Goal: Task Accomplishment & Management: Complete application form

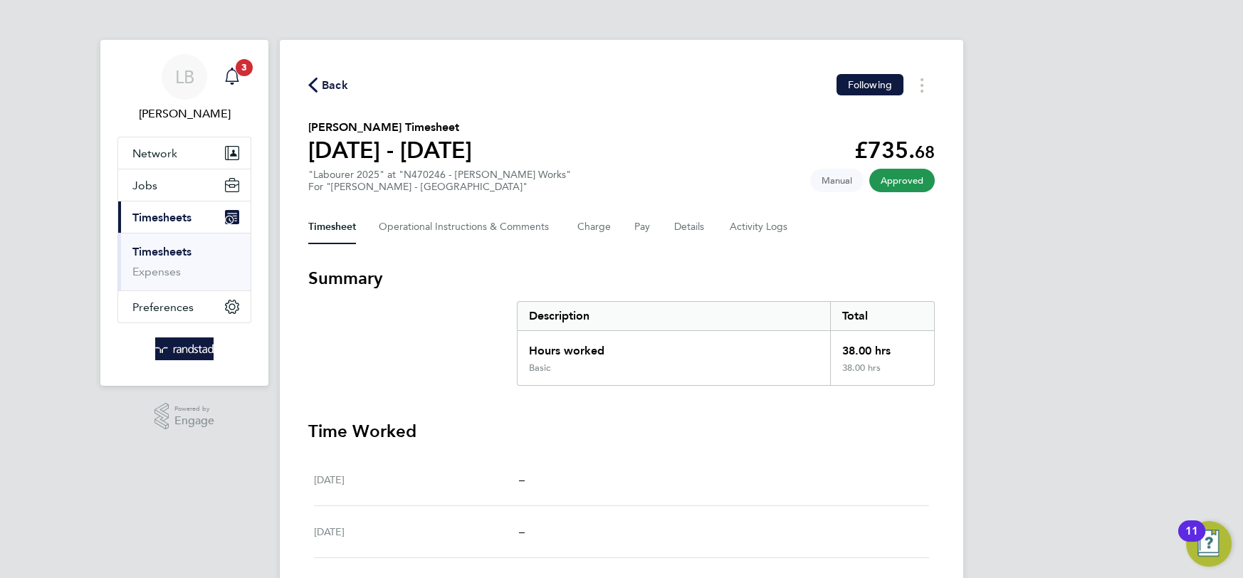
click at [236, 69] on span "3" at bounding box center [244, 67] width 17 height 17
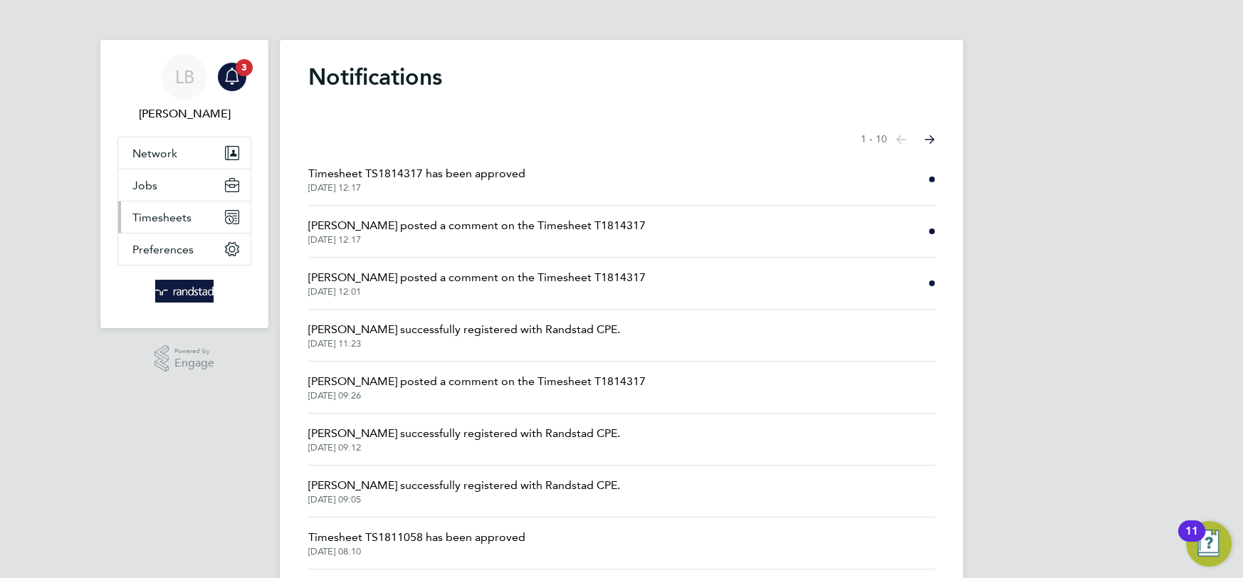
click at [155, 214] on span "Timesheets" at bounding box center [161, 218] width 59 height 14
click at [171, 226] on button "Timesheets" at bounding box center [184, 217] width 132 height 31
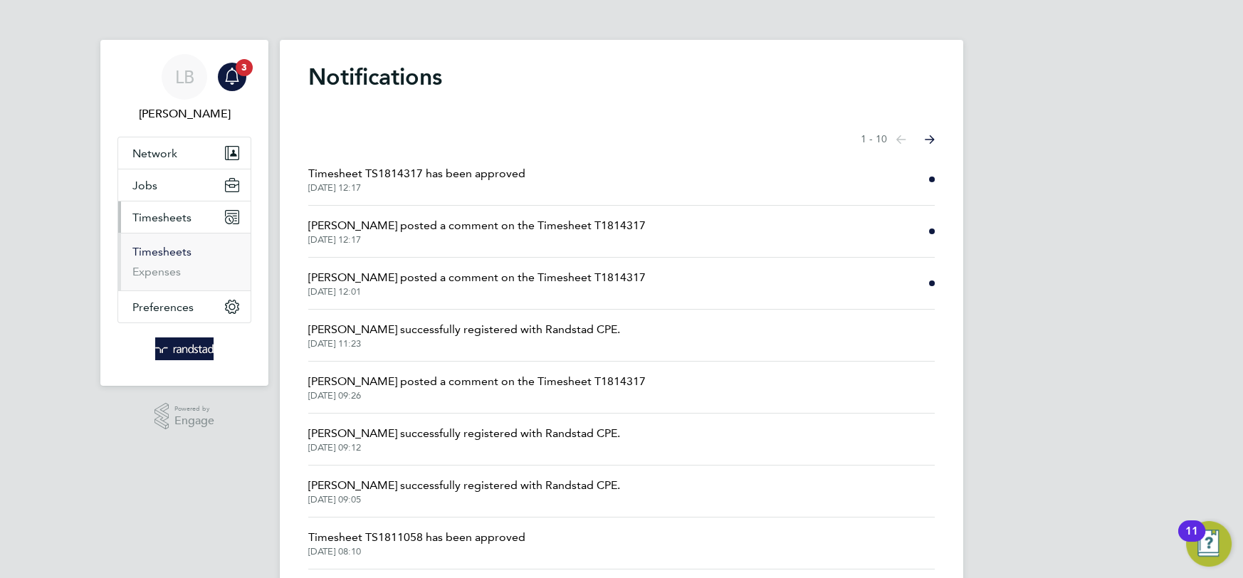
click at [168, 247] on link "Timesheets" at bounding box center [161, 252] width 59 height 14
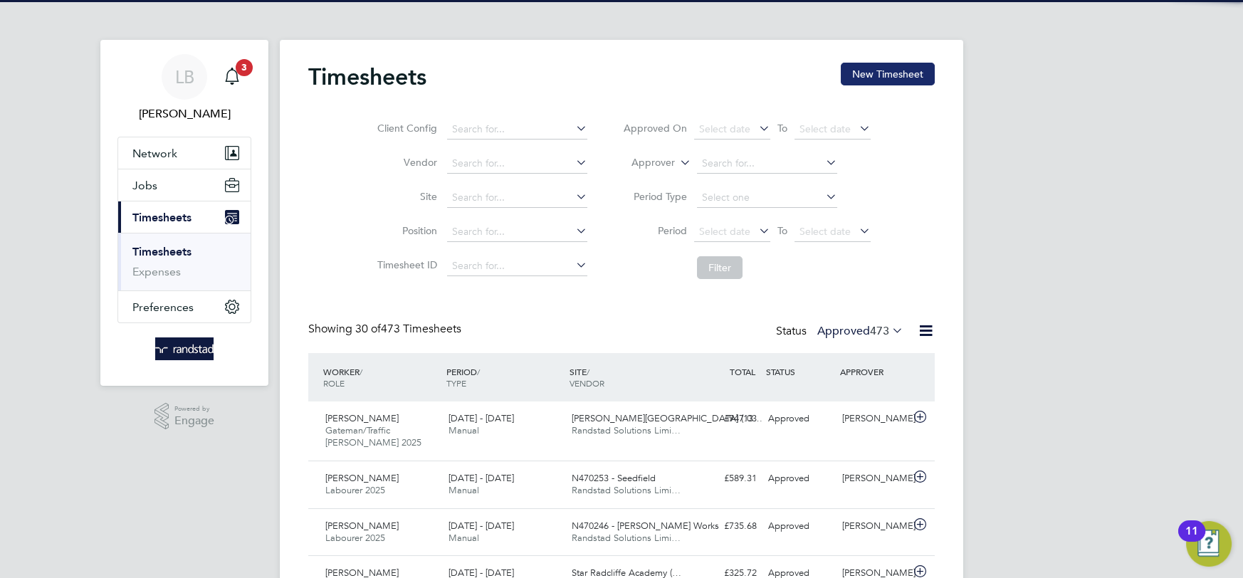
click at [885, 72] on button "New Timesheet" at bounding box center [888, 74] width 94 height 23
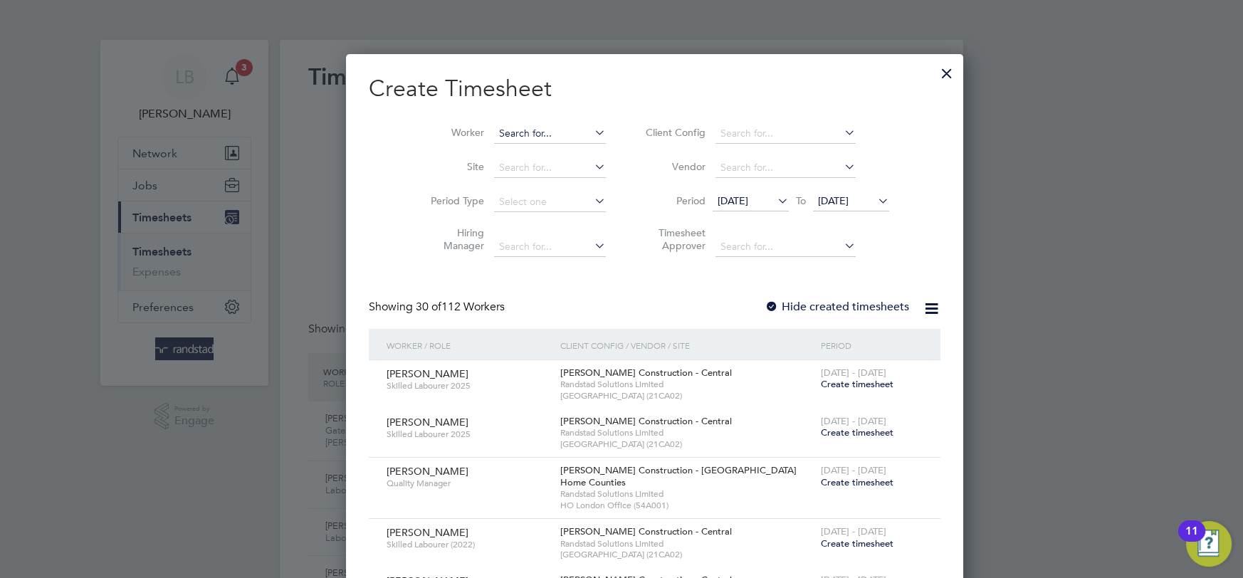
click at [503, 130] on input at bounding box center [550, 134] width 112 height 20
click at [525, 194] on li "[PERSON_NAME]" at bounding box center [517, 189] width 113 height 19
type input "[PERSON_NAME]"
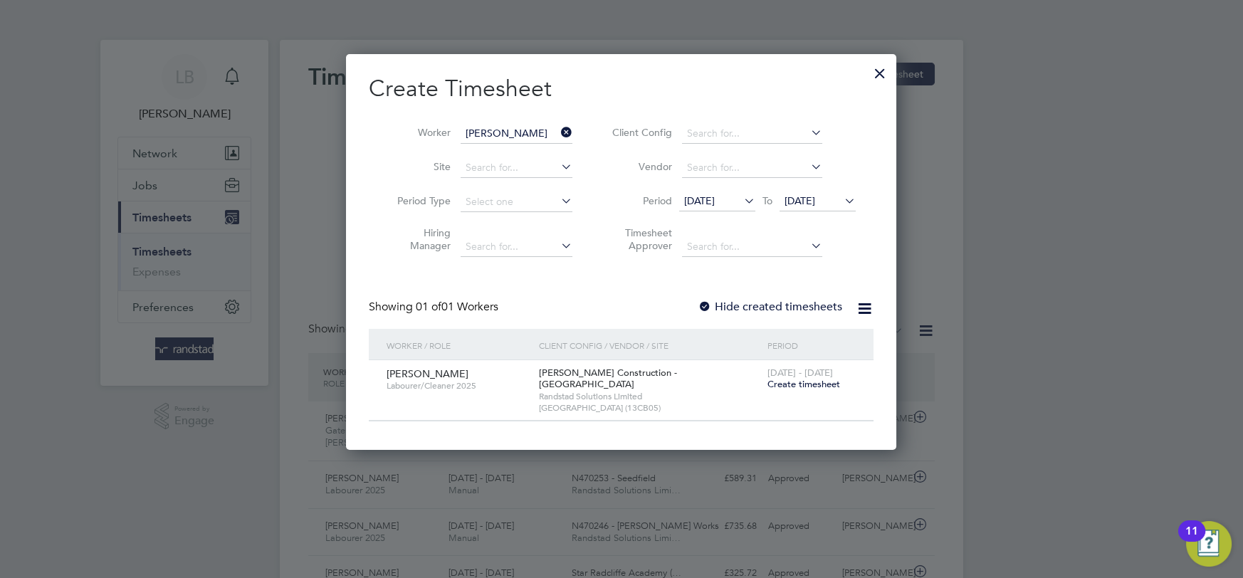
click at [789, 380] on span "Create timesheet" at bounding box center [804, 384] width 73 height 12
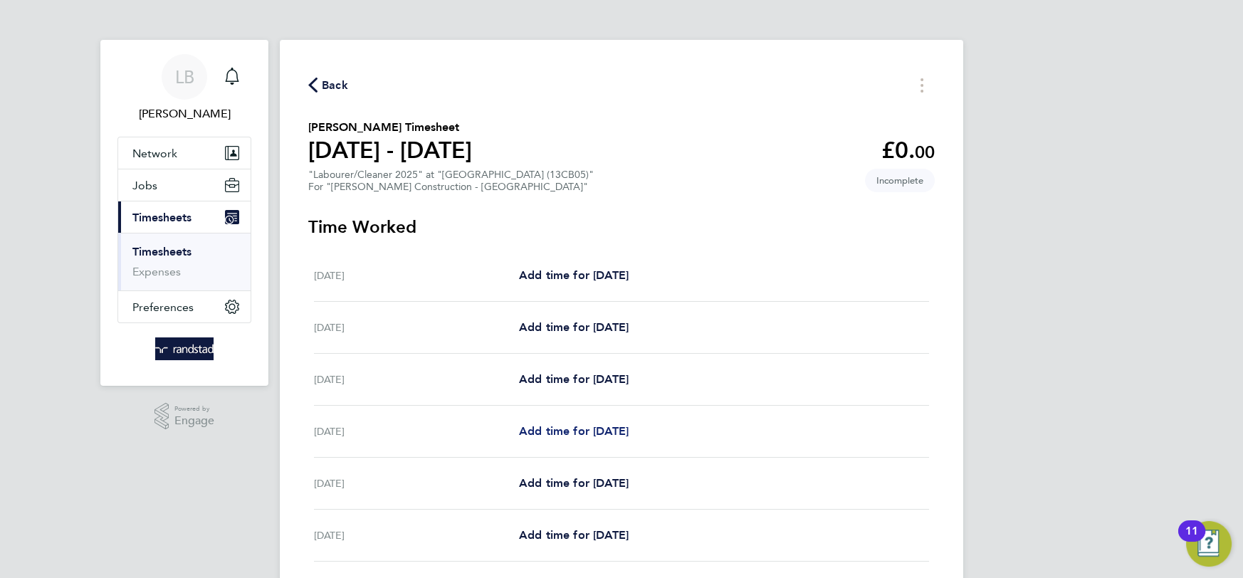
click at [574, 431] on span "Add time for [DATE]" at bounding box center [574, 431] width 110 height 14
select select "30"
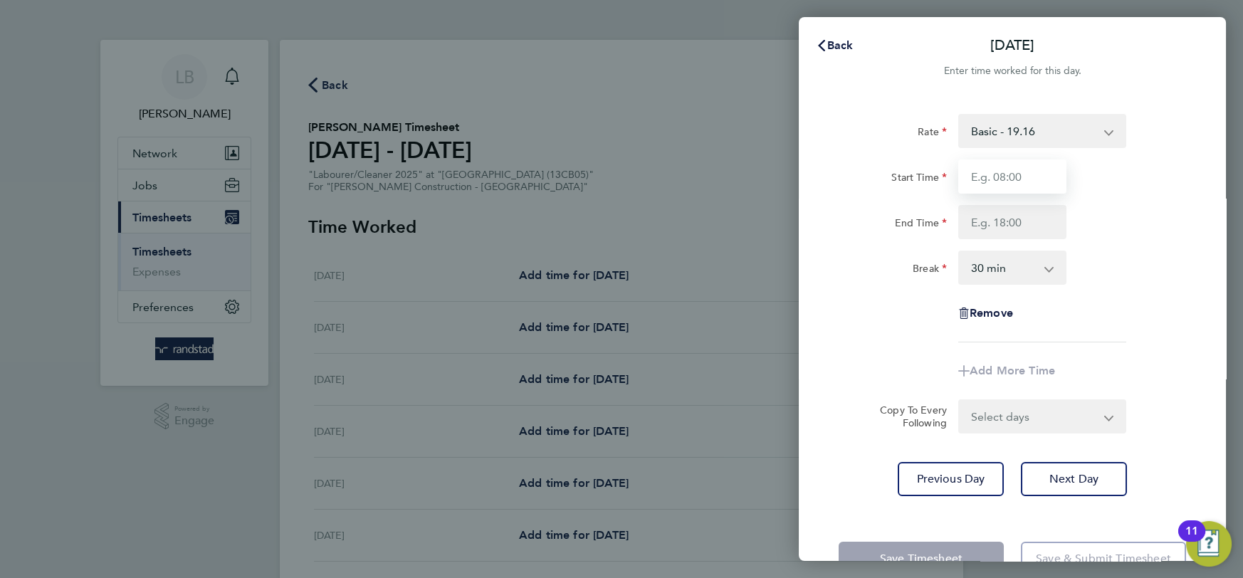
click at [1002, 179] on input "Start Time" at bounding box center [1012, 176] width 108 height 34
type input "06:30"
click at [1010, 221] on input "End Time" at bounding box center [1012, 222] width 108 height 34
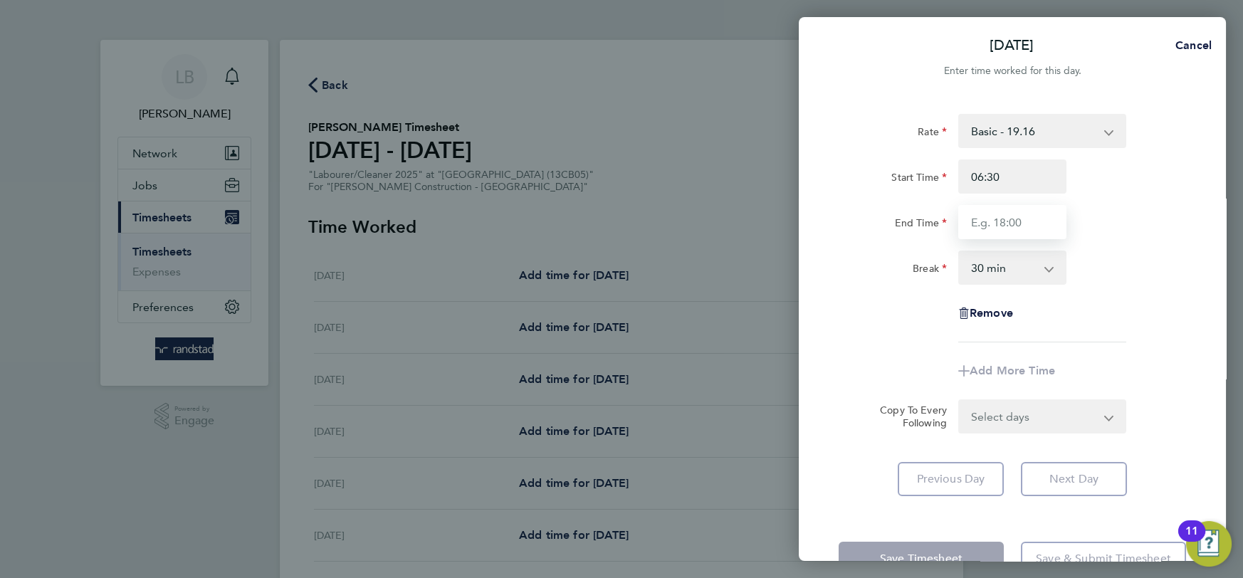
type input "18:00"
click at [1016, 422] on select "Select days Day [DATE] [DATE] [DATE]" at bounding box center [1035, 416] width 150 height 31
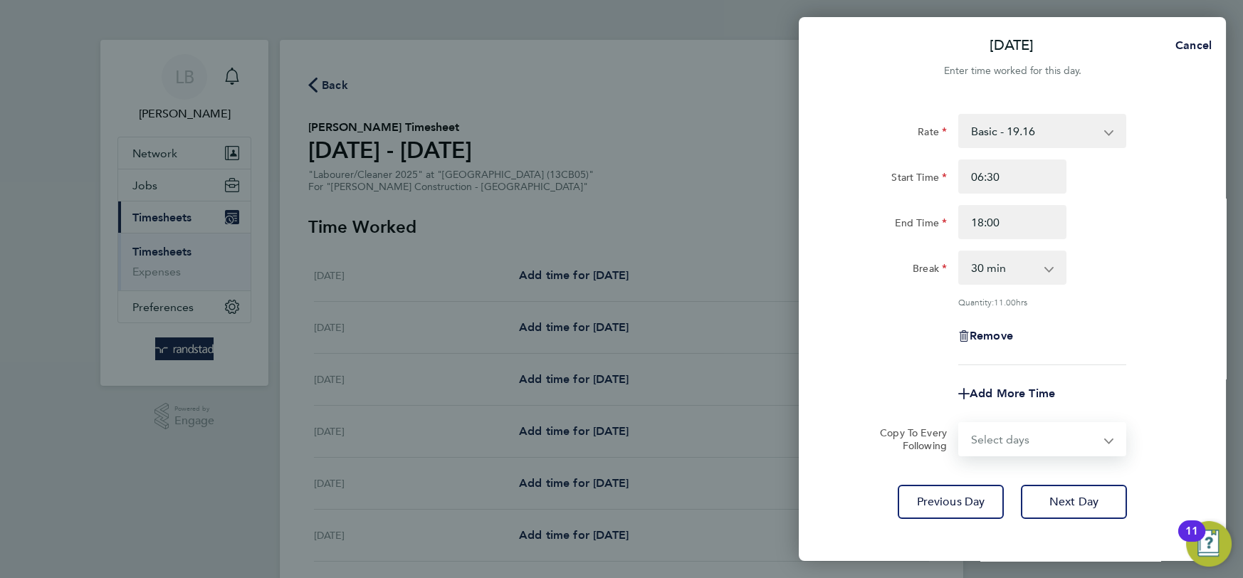
select select "DAY"
click at [960, 424] on select "Select days Day [DATE] [DATE] [DATE]" at bounding box center [1035, 439] width 150 height 31
select select "[DATE]"
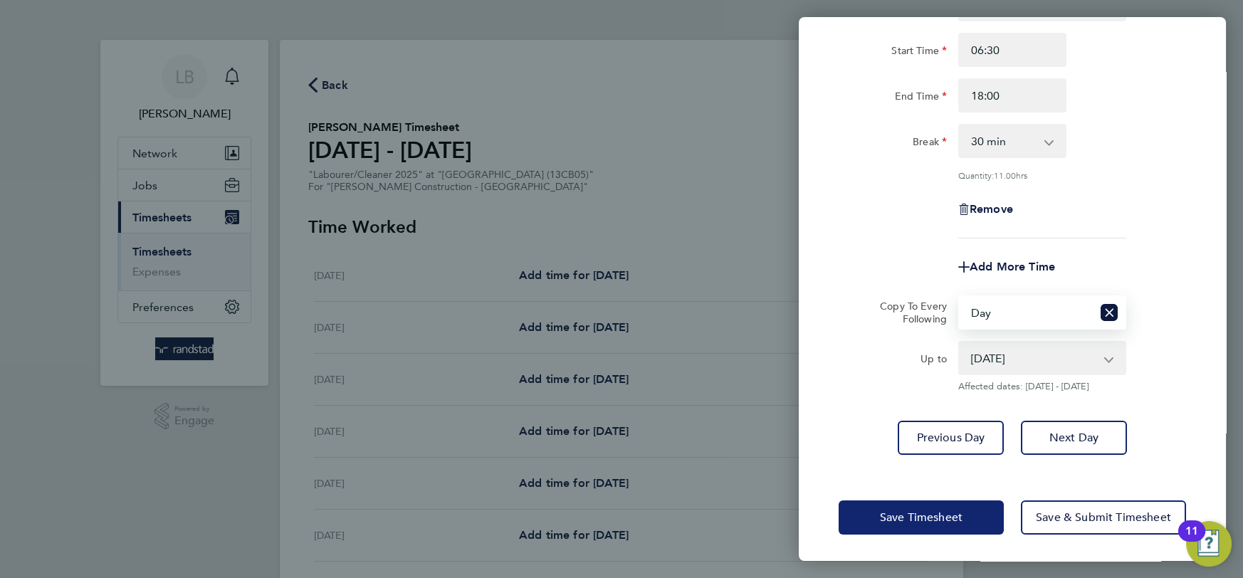
click at [921, 517] on span "Save Timesheet" at bounding box center [921, 518] width 83 height 14
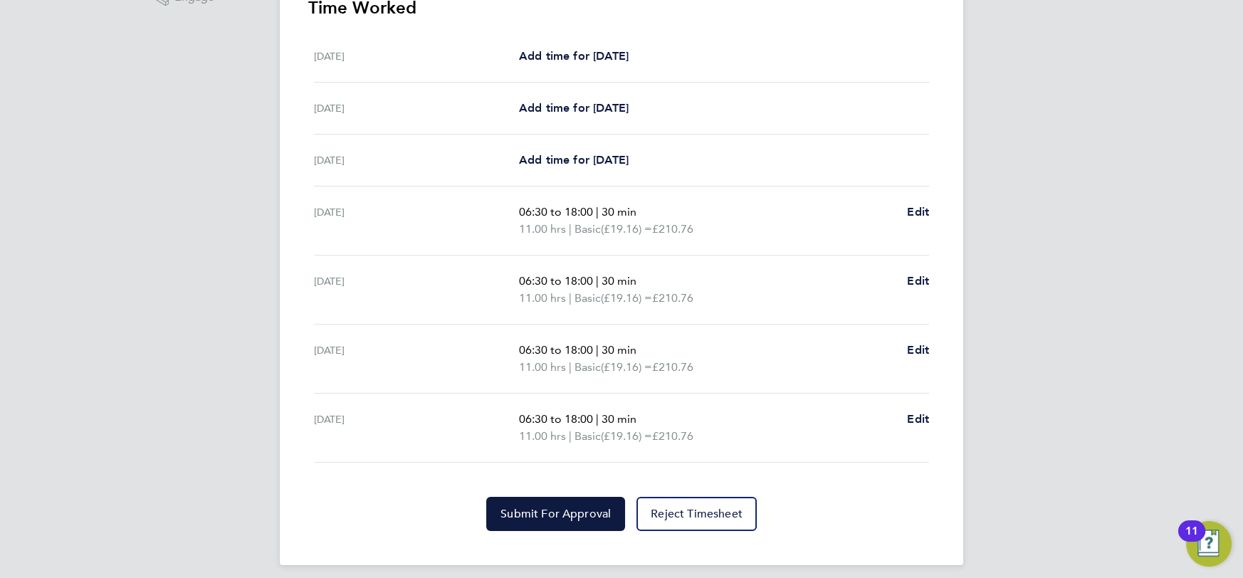
click at [906, 421] on div "06:30 to 18:00 | 30 min 11.00 hrs | Basic (£19.16) = £210.76 Edit" at bounding box center [724, 428] width 410 height 34
click at [913, 417] on span "Edit" at bounding box center [918, 419] width 22 height 14
select select "30"
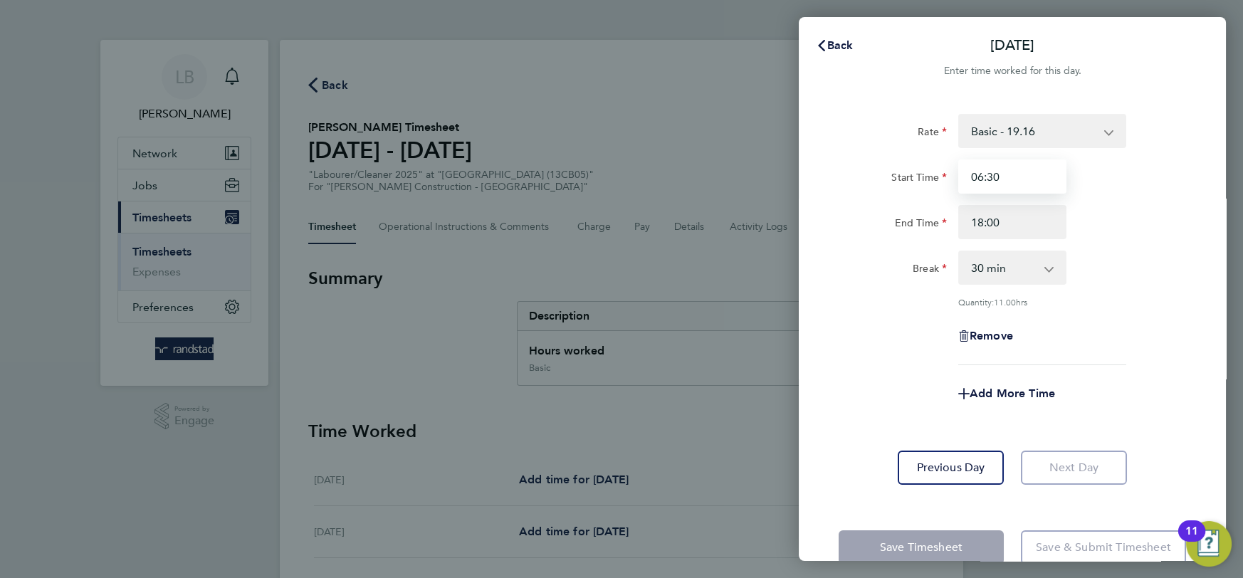
click at [983, 173] on input "06:30" at bounding box center [1012, 176] width 108 height 34
type input "07:30"
click at [983, 219] on input "18:00" at bounding box center [1012, 222] width 108 height 34
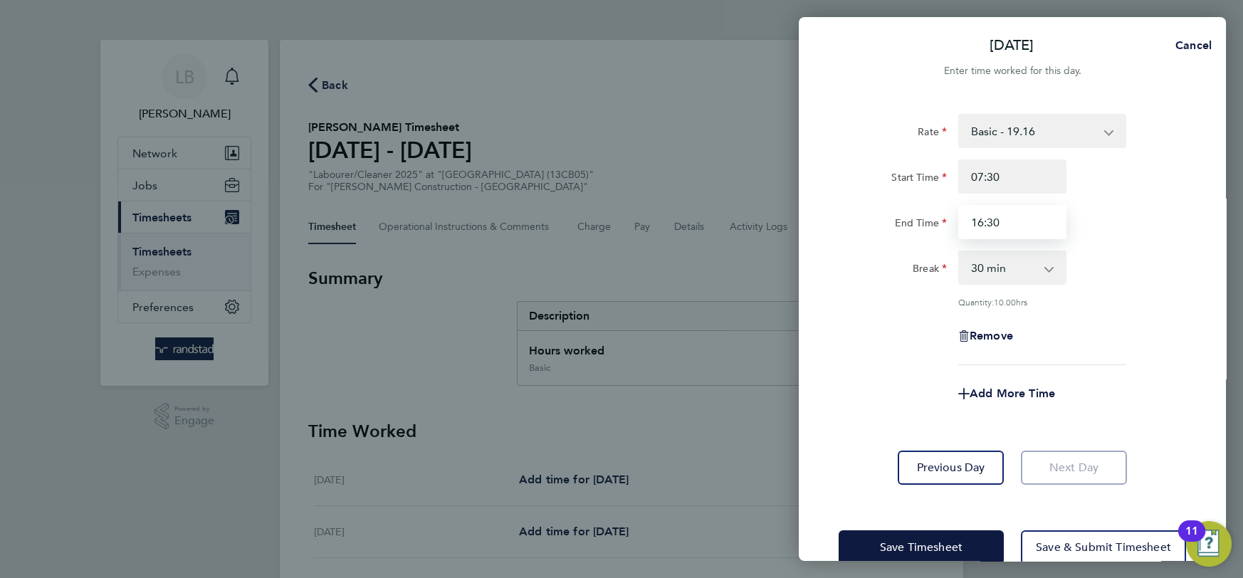
type input "16:30"
click at [1088, 316] on div "Rate Basic - 19.16 Overtime - 27.44 Overtime 2 - 36.37 Start Time 07:30 End Tim…" at bounding box center [1012, 239] width 347 height 251
click at [934, 548] on span "Save Timesheet" at bounding box center [921, 547] width 83 height 14
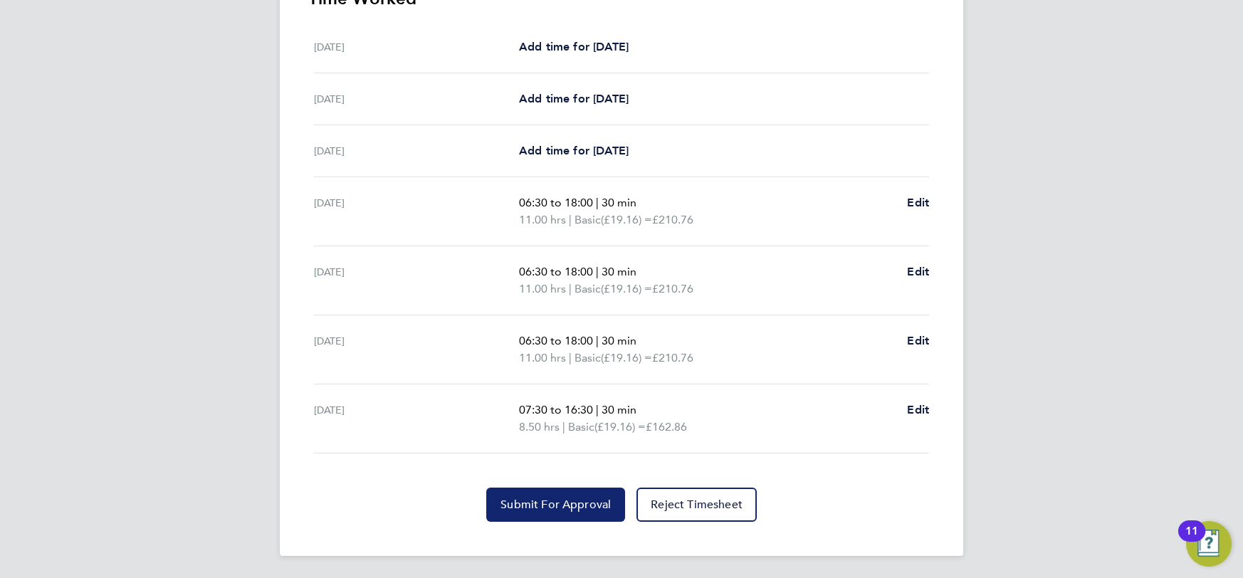
click at [518, 509] on span "Submit For Approval" at bounding box center [556, 505] width 110 height 14
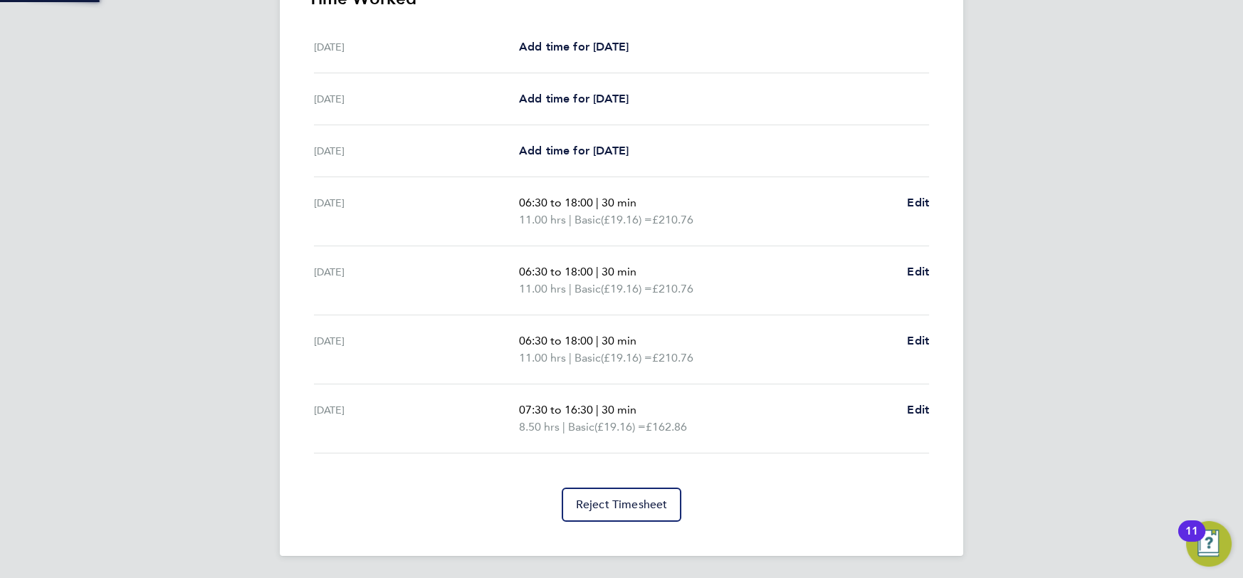
scroll to position [432, 0]
